Goal: Navigation & Orientation: Find specific page/section

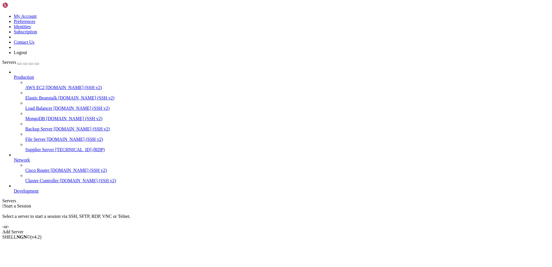
click at [43, 147] on span "Supplier Server" at bounding box center [39, 149] width 29 height 5
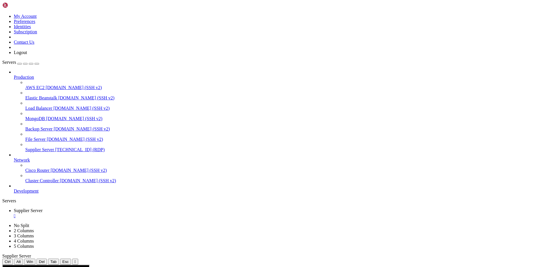
click at [25, 147] on link "Supplier Server [TECHNICAL_ID] (RDP)" at bounding box center [287, 149] width 524 height 5
click at [116, 213] on div "" at bounding box center [282, 215] width 536 height 5
